Goal: Transaction & Acquisition: Book appointment/travel/reservation

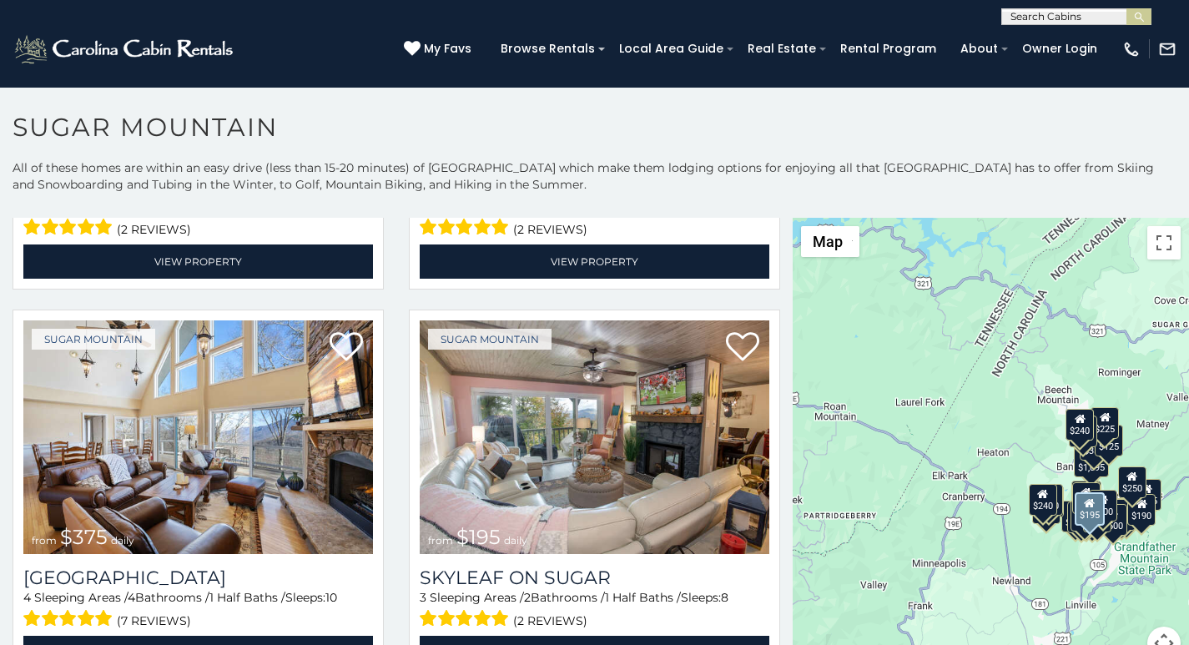
scroll to position [799, 0]
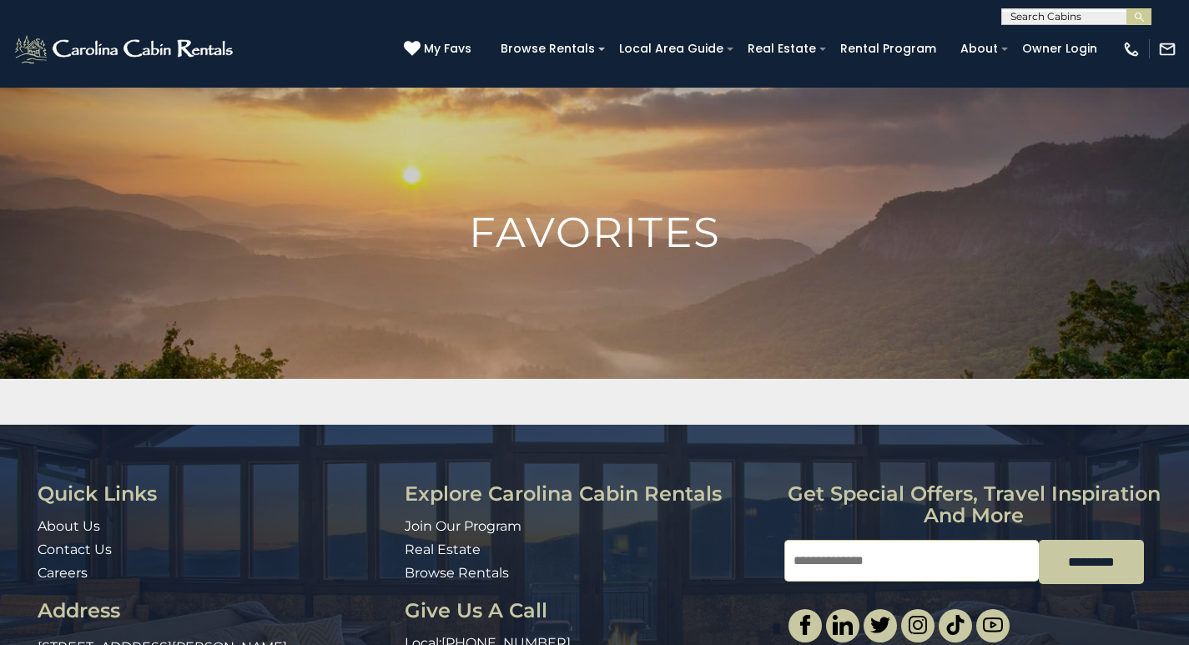
click at [809, 544] on input "Email" at bounding box center [911, 561] width 254 height 42
type input "**********"
